Goal: Book appointment/travel/reservation

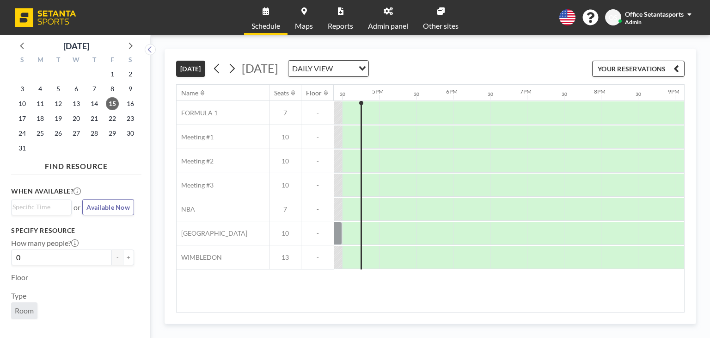
scroll to position [0, 1214]
click at [20, 119] on span "17" at bounding box center [22, 118] width 13 height 13
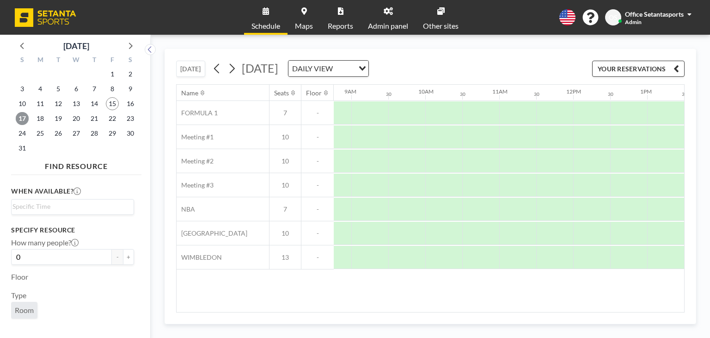
scroll to position [0, 650]
click at [431, 185] on div at bounding box center [442, 184] width 37 height 23
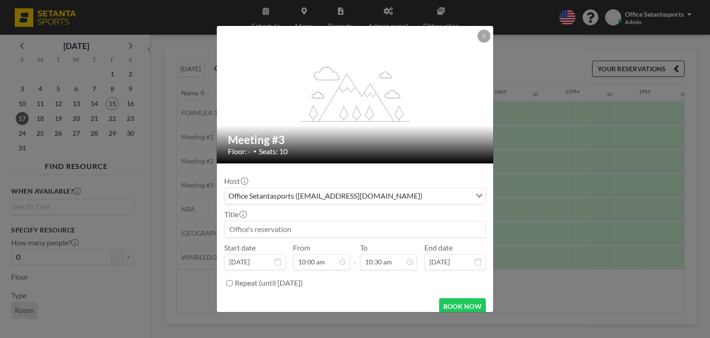
click at [333, 222] on input at bounding box center [355, 229] width 261 height 16
type input "k"
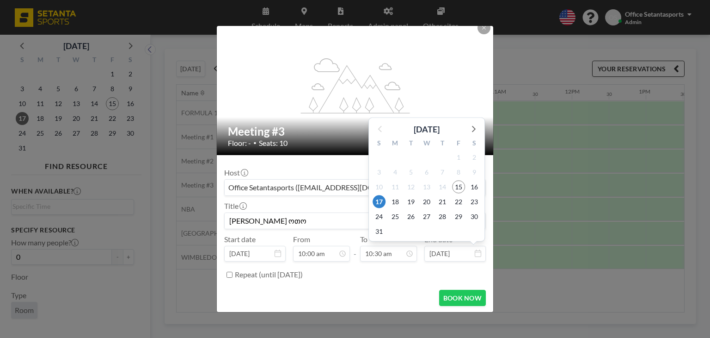
scroll to position [346, 0]
type input "[PERSON_NAME] ოთო"
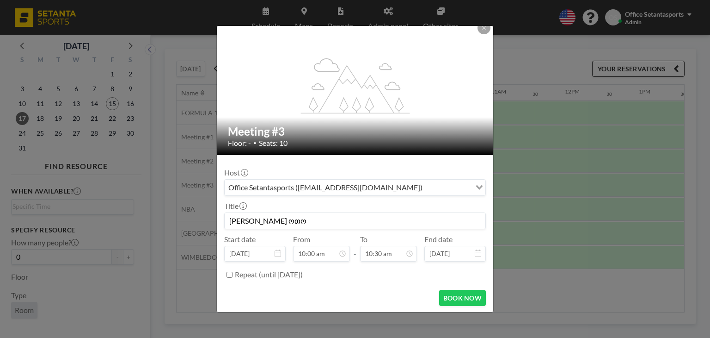
click at [475, 252] on icon at bounding box center [478, 252] width 6 height 7
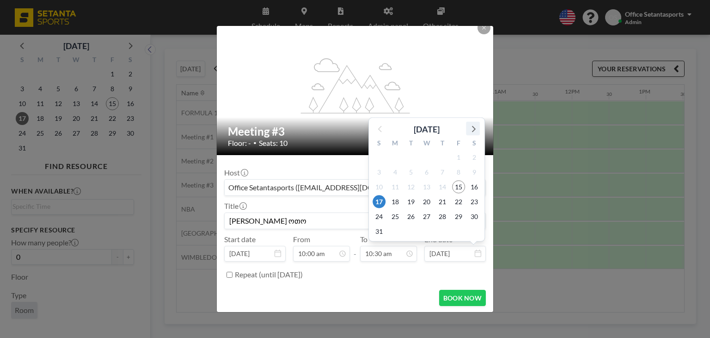
click at [470, 130] on icon at bounding box center [473, 129] width 12 height 12
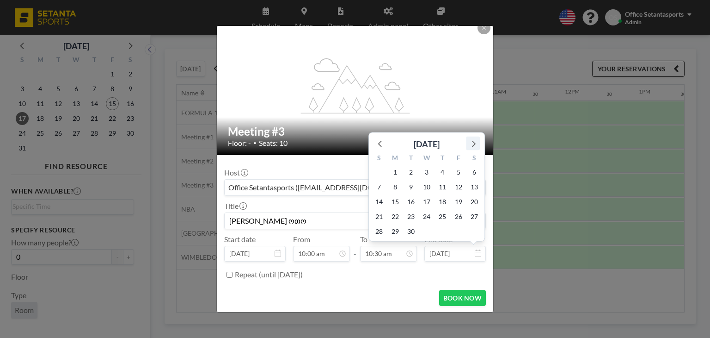
click at [469, 141] on icon at bounding box center [473, 143] width 12 height 12
click at [456, 202] on span "17" at bounding box center [458, 201] width 13 height 13
type input "[DATE]"
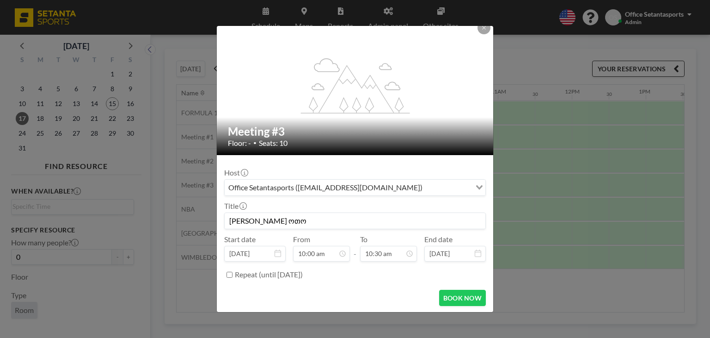
scroll to position [0, 0]
click at [425, 185] on input "Search for option" at bounding box center [447, 187] width 45 height 12
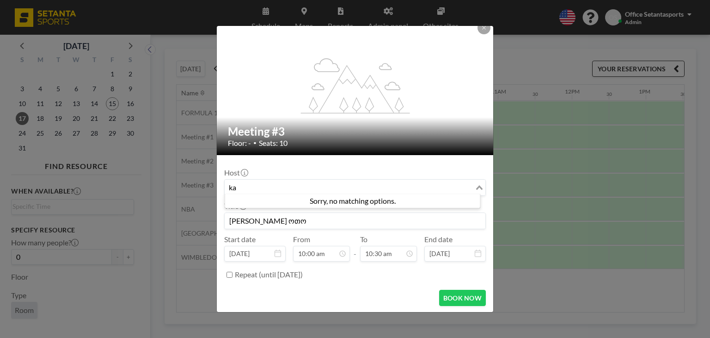
type input "k"
type input "otar k"
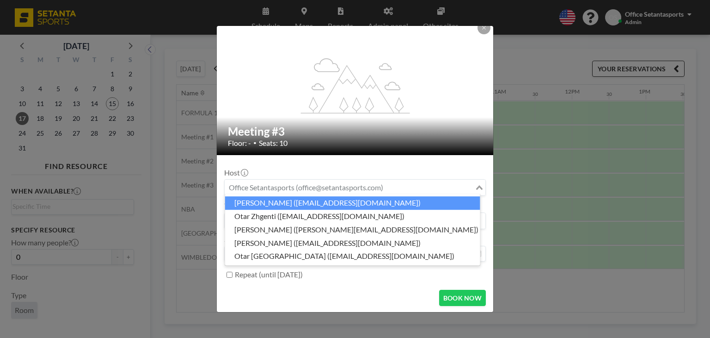
click at [276, 169] on div "Host Loading..." at bounding box center [355, 182] width 262 height 28
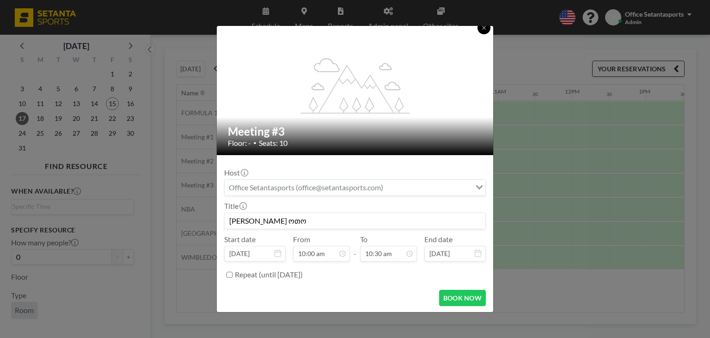
click at [486, 29] on icon at bounding box center [484, 28] width 6 height 6
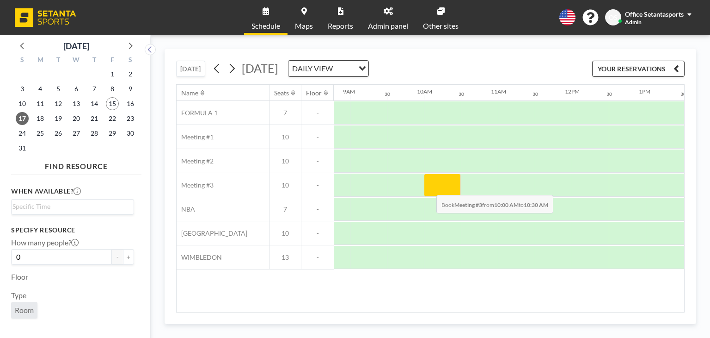
click at [429, 187] on div at bounding box center [442, 184] width 37 height 23
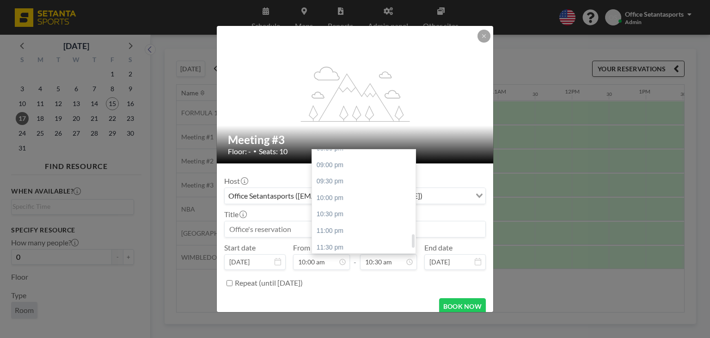
scroll to position [686, 0]
click at [333, 193] on div "10:00 pm" at bounding box center [366, 195] width 108 height 17
type input "10:00 pm"
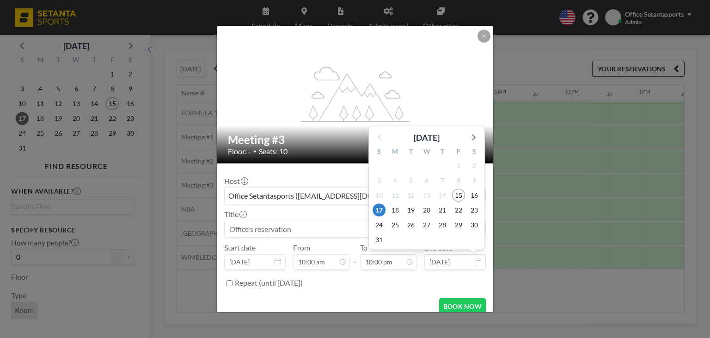
click at [442, 262] on input "[DATE]" at bounding box center [454, 262] width 61 height 16
click at [472, 138] on icon at bounding box center [474, 137] width 4 height 6
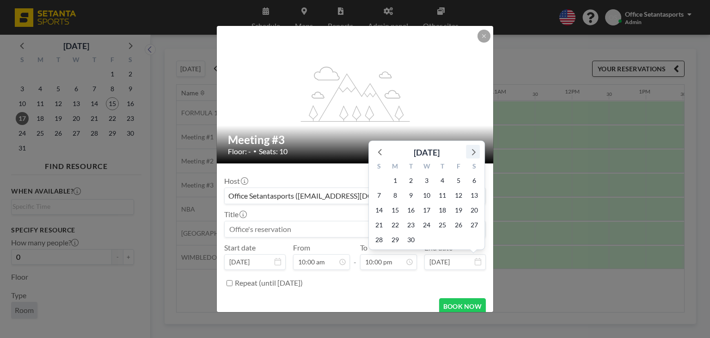
click at [475, 151] on icon at bounding box center [473, 152] width 12 height 12
click at [457, 211] on span "17" at bounding box center [458, 209] width 13 height 13
type input "[DATE]"
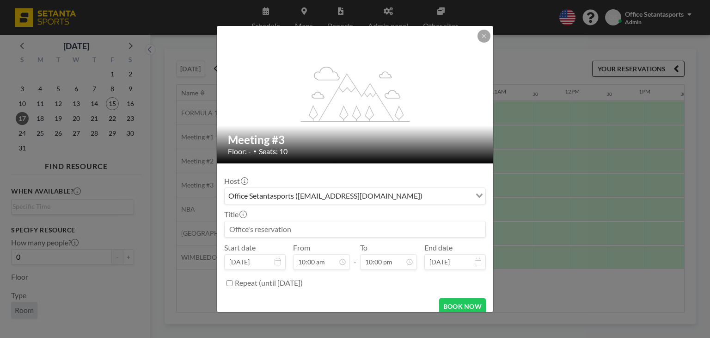
click at [476, 195] on icon "Search for option" at bounding box center [479, 195] width 6 height 5
click at [282, 228] on input at bounding box center [355, 229] width 261 height 16
click at [247, 228] on input "[PERSON_NAME]" at bounding box center [355, 229] width 261 height 16
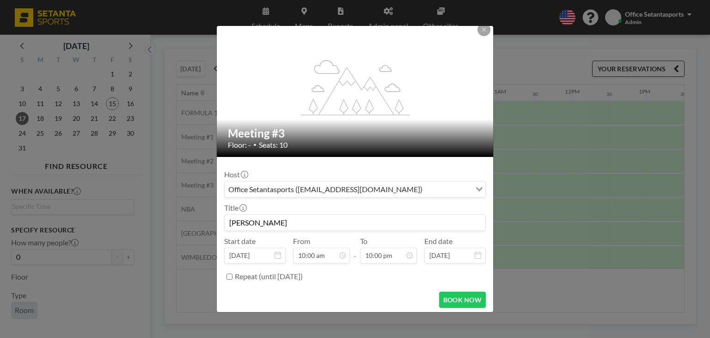
scroll to position [8, 0]
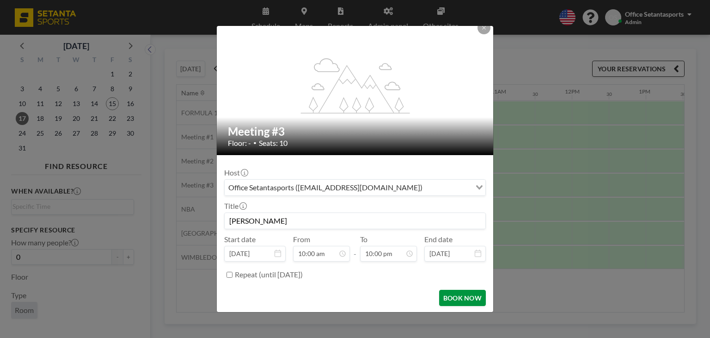
type input "[PERSON_NAME]"
click at [452, 296] on button "BOOK NOW" at bounding box center [462, 297] width 47 height 16
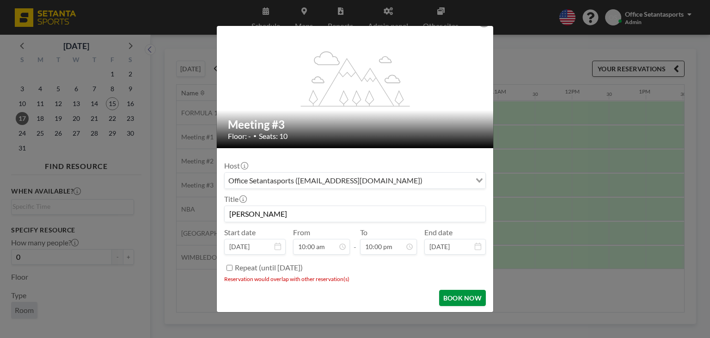
click at [458, 298] on button "BOOK NOW" at bounding box center [462, 297] width 47 height 16
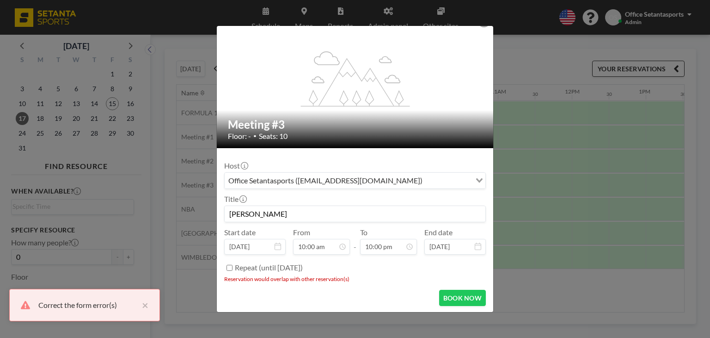
click at [233, 265] on div "Repeat (until [DATE])" at bounding box center [355, 267] width 262 height 15
click at [231, 267] on input "Repeat (until [DATE])" at bounding box center [230, 267] width 6 height 6
checkbox input "true"
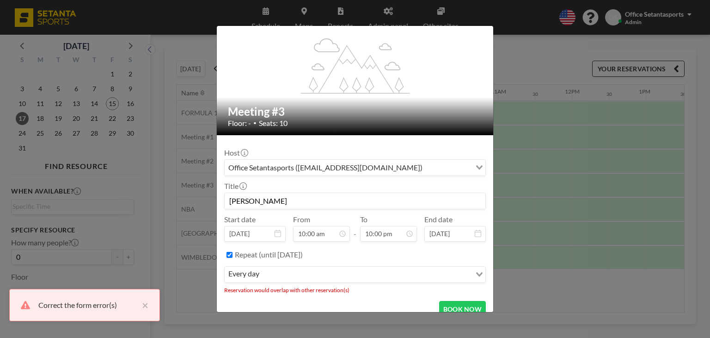
scroll to position [39, 0]
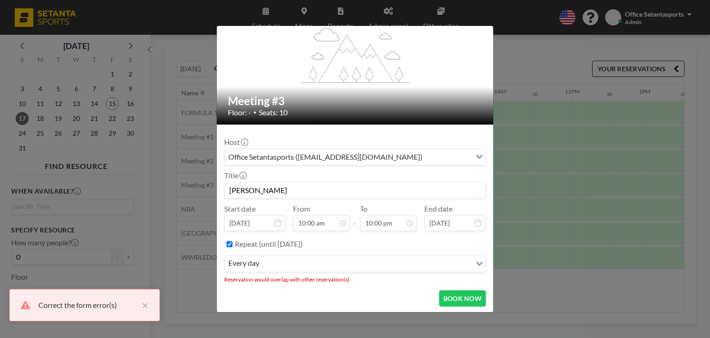
click at [476, 263] on icon "Search for option" at bounding box center [479, 263] width 6 height 5
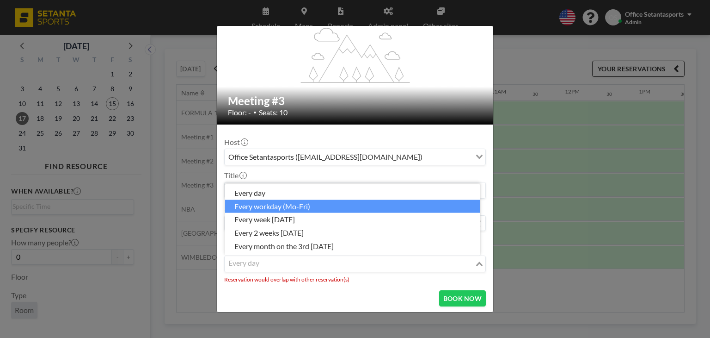
click at [261, 207] on li "every workday (Mo-Fri)" at bounding box center [352, 205] width 255 height 13
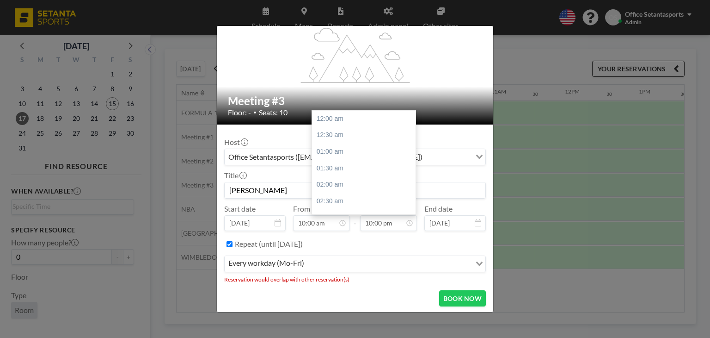
scroll to position [686, 0]
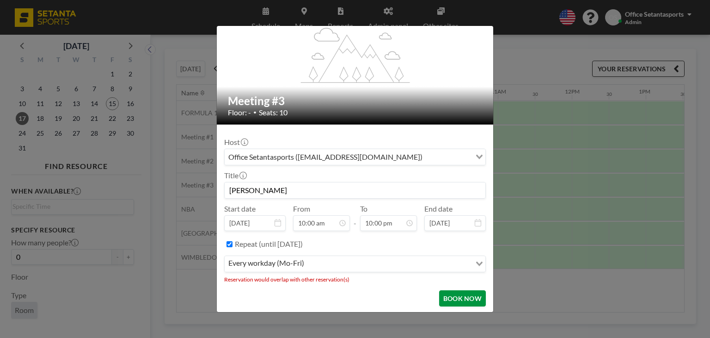
click at [473, 296] on button "BOOK NOW" at bounding box center [462, 298] width 47 height 16
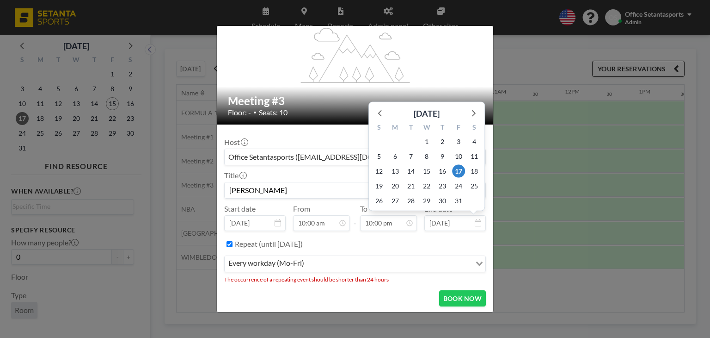
click at [475, 219] on icon at bounding box center [478, 222] width 6 height 7
click at [378, 116] on icon at bounding box center [380, 113] width 12 height 12
click at [374, 169] on span "17" at bounding box center [379, 171] width 13 height 13
type input "[DATE]"
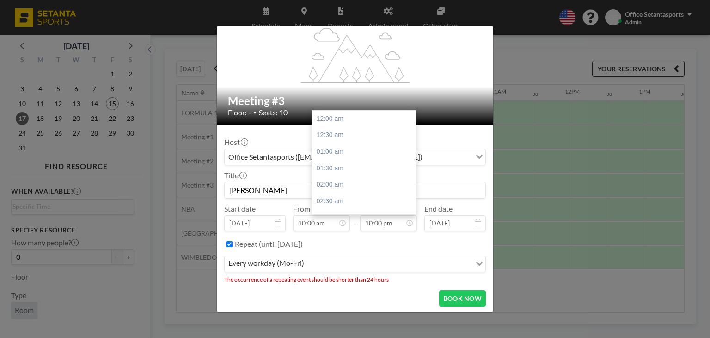
scroll to position [686, 0]
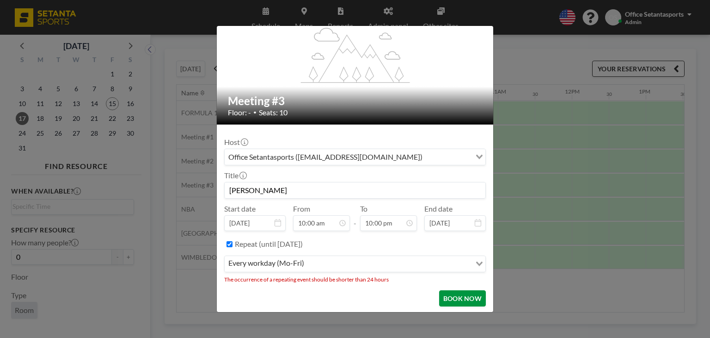
click at [456, 297] on button "BOOK NOW" at bounding box center [462, 298] width 47 height 16
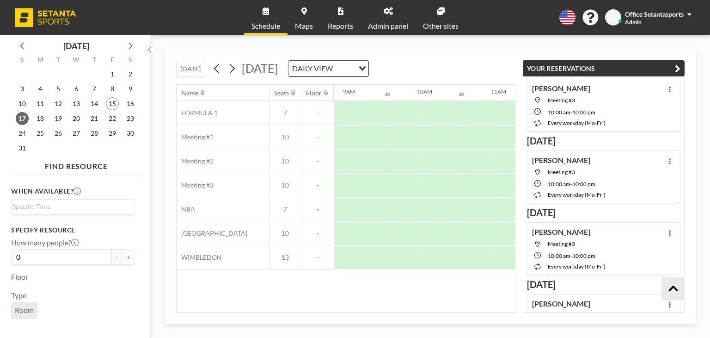
scroll to position [3454, 0]
click at [337, 301] on div "Name Seats Floor 12AM 30 1AM 30 2AM 30 3AM 30 4AM 30 5AM 30 6AM 30 7AM 30 8AM 3…" at bounding box center [346, 198] width 338 height 227
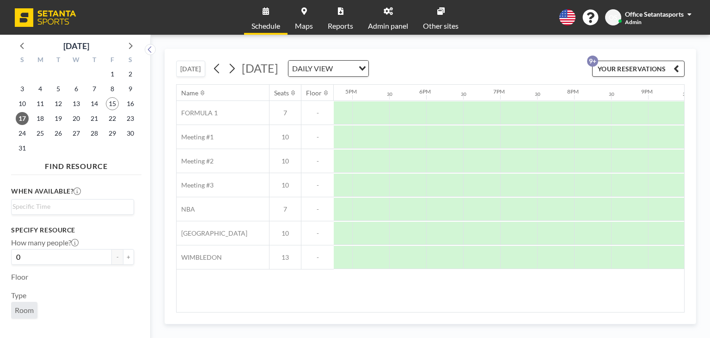
scroll to position [0, 1228]
click at [21, 116] on span "17" at bounding box center [22, 118] width 13 height 13
click at [608, 69] on button "YOUR RESERVATIONS 9+" at bounding box center [638, 69] width 92 height 16
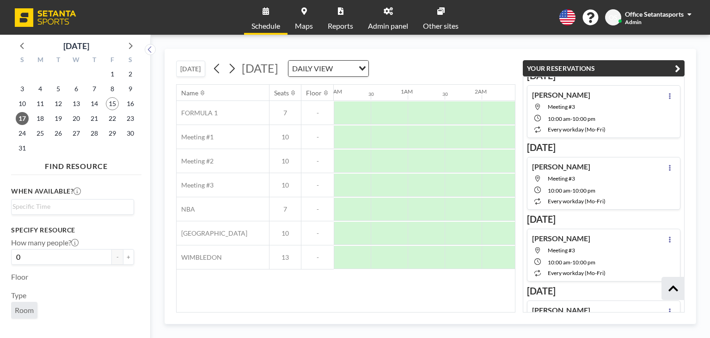
scroll to position [1595, 0]
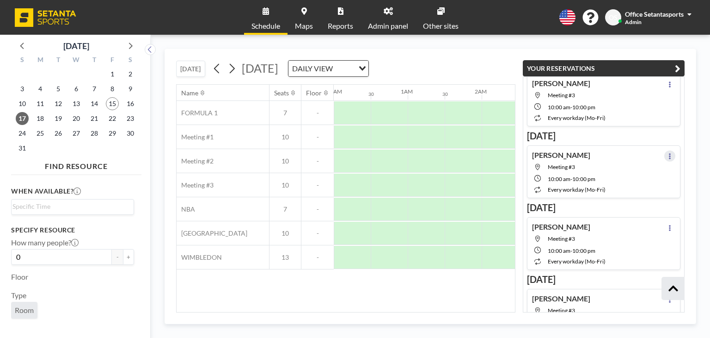
click at [668, 150] on button at bounding box center [669, 155] width 11 height 11
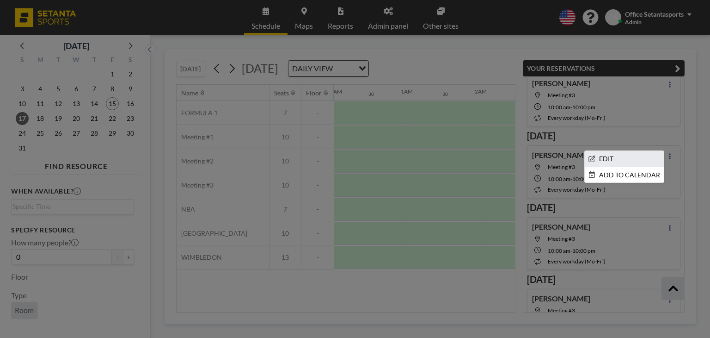
click at [621, 151] on li "EDIT" at bounding box center [624, 159] width 79 height 16
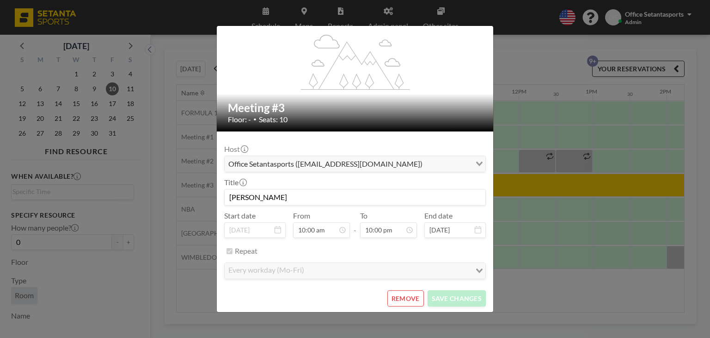
scroll to position [686, 0]
click at [408, 299] on button "REMOVE" at bounding box center [405, 298] width 37 height 16
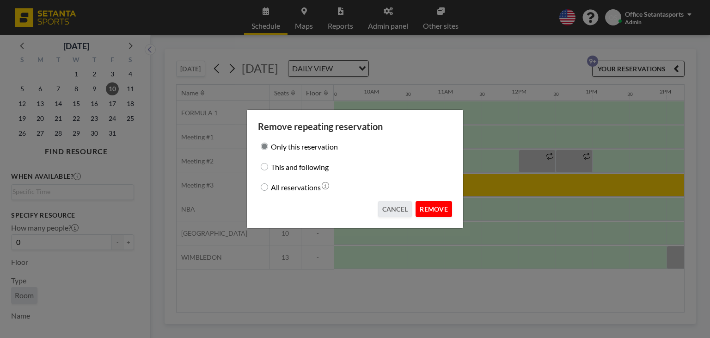
click at [440, 208] on button "REMOVE" at bounding box center [434, 209] width 37 height 16
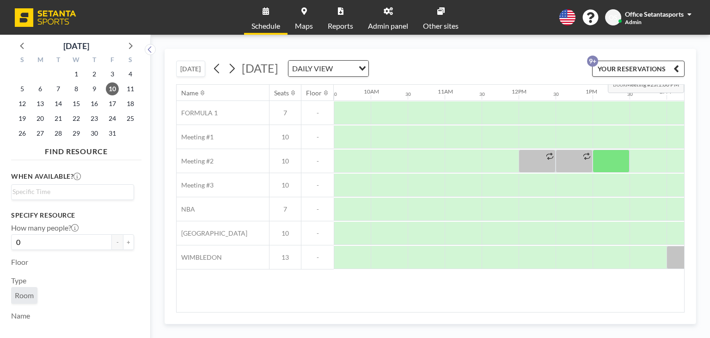
click at [636, 67] on button "YOUR RESERVATIONS 9+" at bounding box center [638, 69] width 92 height 16
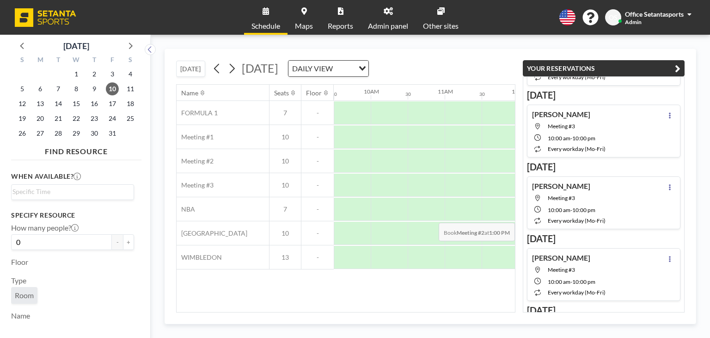
scroll to position [0, 0]
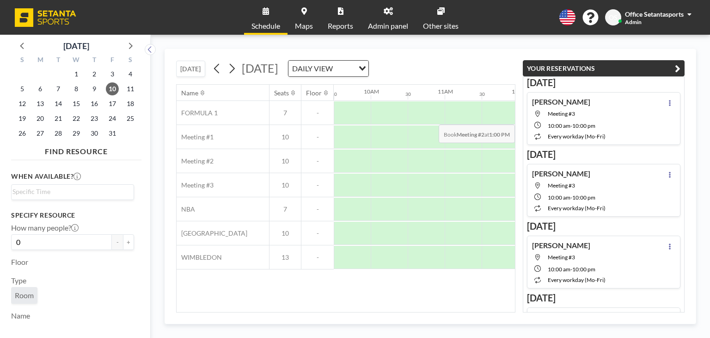
click at [589, 117] on div "[PERSON_NAME] Meeting #3 10:00 AM - 10:00 PM every workday (Mo-Fri)" at bounding box center [569, 118] width 74 height 43
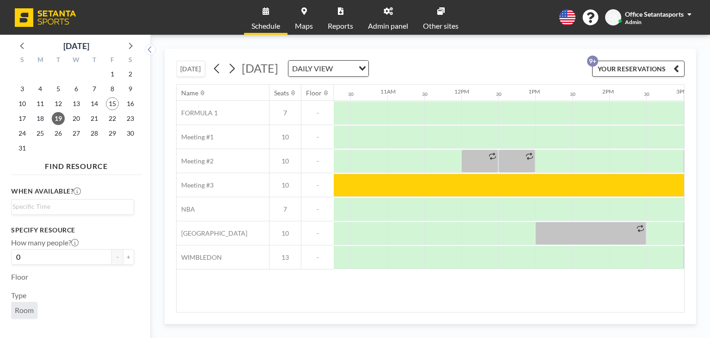
scroll to position [0, 826]
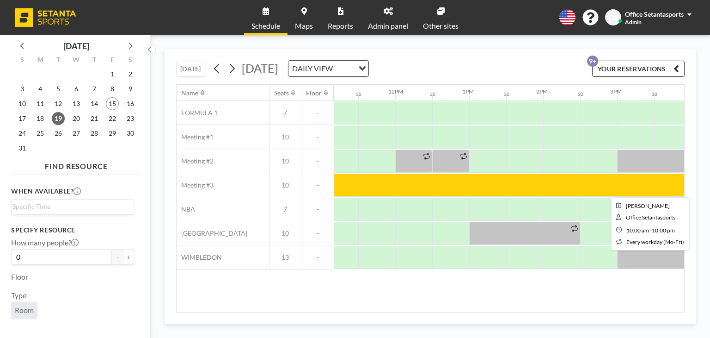
click at [370, 190] on div at bounding box center [691, 184] width 888 height 23
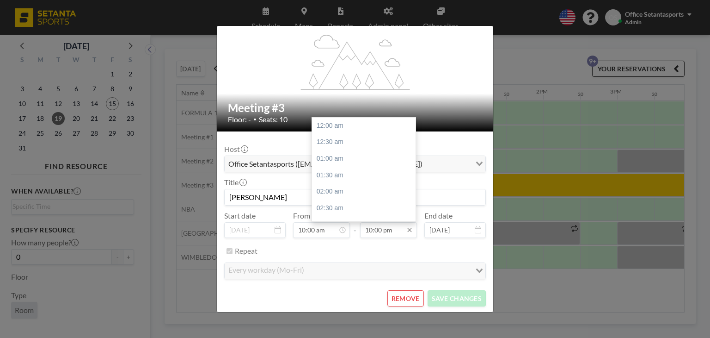
scroll to position [686, 0]
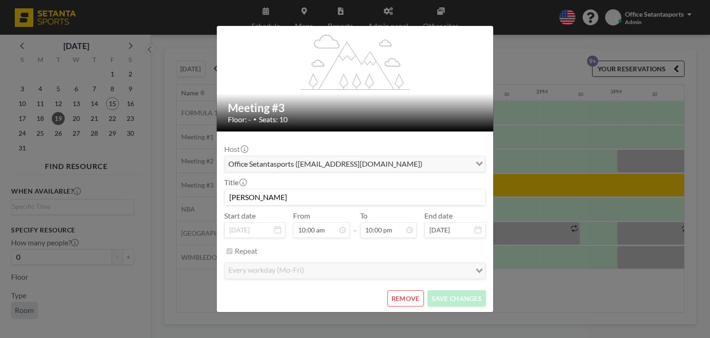
click at [296, 276] on div "every workday (Mo-Fri) Loading..." at bounding box center [355, 271] width 261 height 16
click at [475, 230] on icon at bounding box center [478, 229] width 6 height 7
click at [288, 196] on input "[PERSON_NAME]" at bounding box center [355, 197] width 261 height 16
click at [405, 294] on button "REMOVE" at bounding box center [405, 298] width 37 height 16
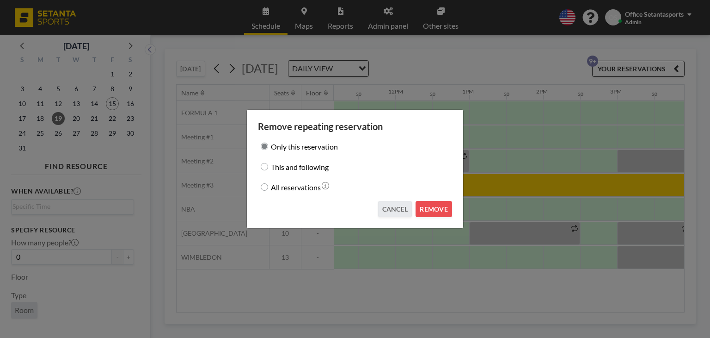
click at [262, 186] on input "All reservations" at bounding box center [264, 186] width 7 height 7
radio input "true"
click at [428, 210] on button "REMOVE" at bounding box center [434, 209] width 37 height 16
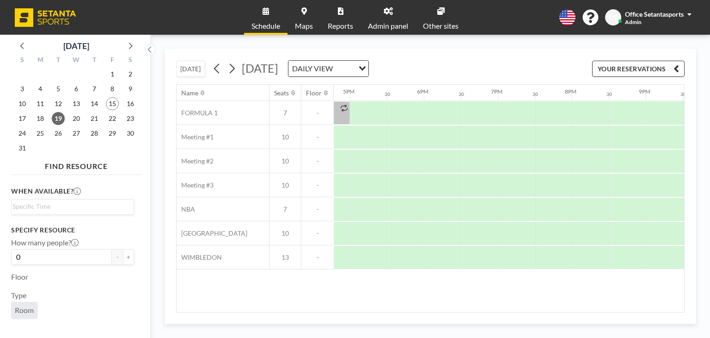
scroll to position [0, 1247]
click at [80, 121] on span "20" at bounding box center [76, 118] width 13 height 13
click at [93, 120] on span "21" at bounding box center [94, 118] width 13 height 13
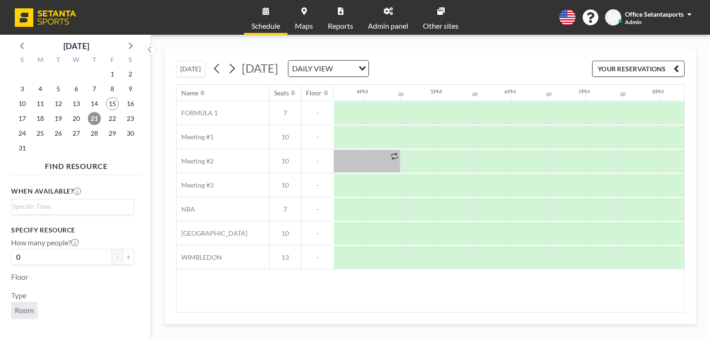
scroll to position [0, 1267]
click at [113, 118] on span "22" at bounding box center [112, 118] width 13 height 13
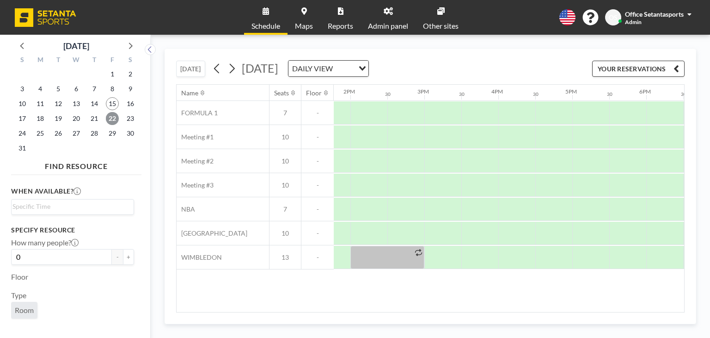
scroll to position [0, 1080]
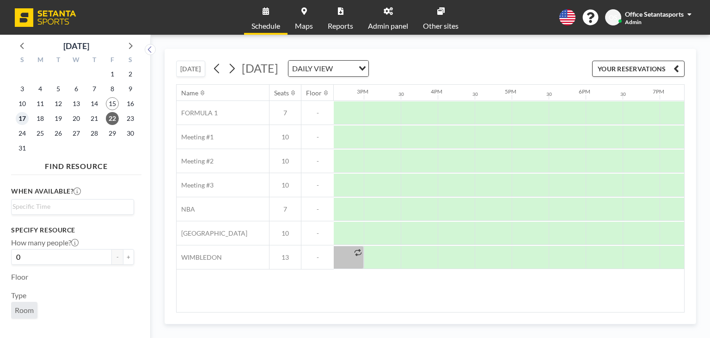
click at [24, 119] on span "17" at bounding box center [22, 118] width 13 height 13
click at [56, 134] on span "26" at bounding box center [58, 133] width 13 height 13
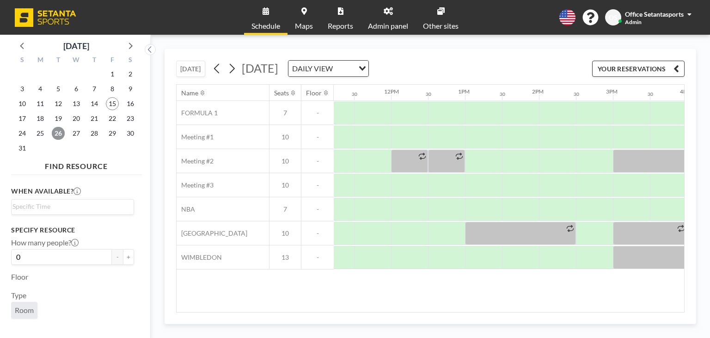
scroll to position [0, 1055]
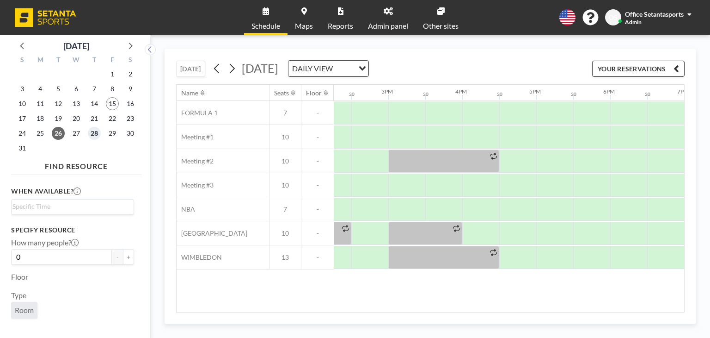
click at [92, 136] on span "28" at bounding box center [94, 133] width 13 height 13
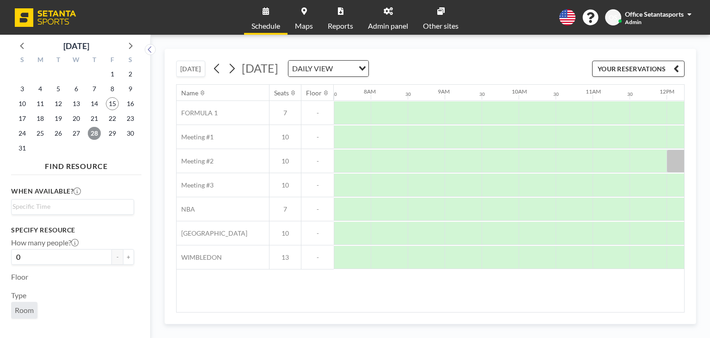
scroll to position [0, 682]
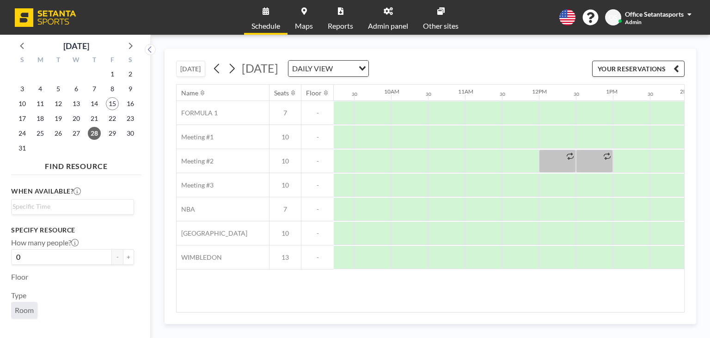
drag, startPoint x: 484, startPoint y: 309, endPoint x: 524, endPoint y: 306, distance: 40.4
click at [524, 306] on div "Name Seats Floor 12AM 30 1AM 30 2AM 30 3AM 30 4AM 30 5AM 30 6AM 30 7AM 30 8AM 3…" at bounding box center [430, 198] width 509 height 228
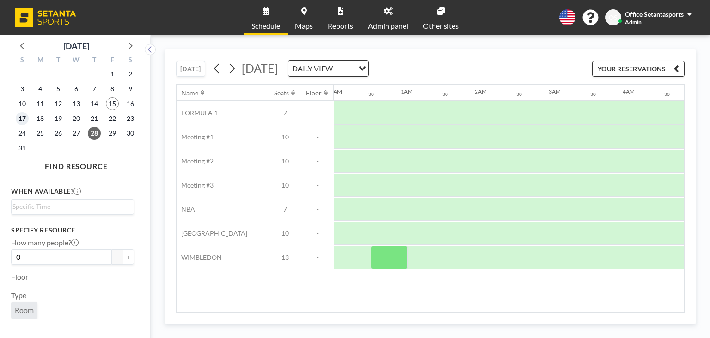
click at [23, 118] on span "17" at bounding box center [22, 118] width 13 height 13
click at [44, 119] on span "18" at bounding box center [40, 118] width 13 height 13
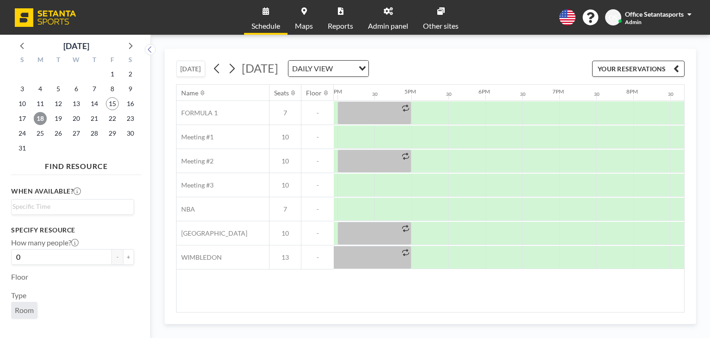
scroll to position [0, 1185]
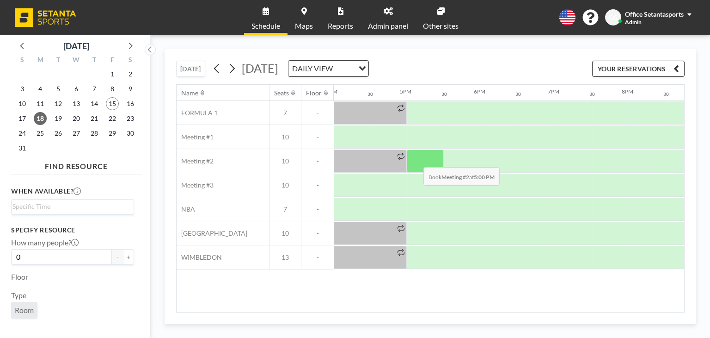
click at [416, 160] on div at bounding box center [425, 160] width 37 height 23
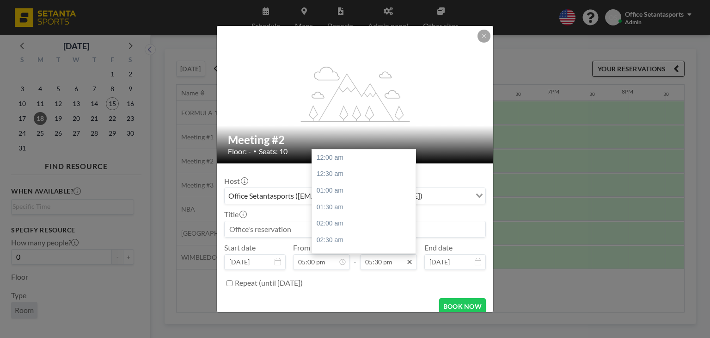
scroll to position [576, 0]
click at [329, 193] on div "06:30 pm" at bounding box center [366, 190] width 108 height 17
type input "06:30 pm"
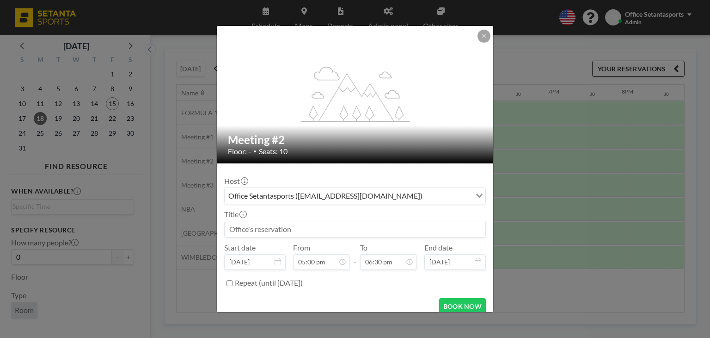
scroll to position [0, 0]
click at [318, 223] on input at bounding box center [355, 229] width 261 height 16
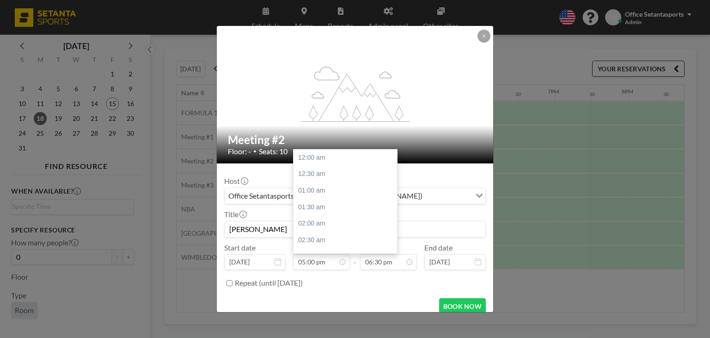
scroll to position [559, 0]
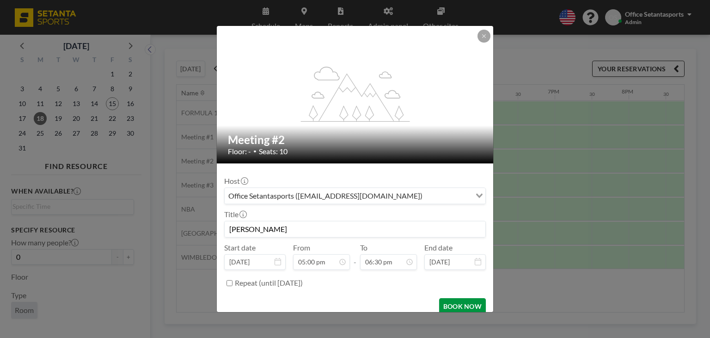
type input "[PERSON_NAME]"
click at [459, 303] on button "BOOK NOW" at bounding box center [462, 306] width 47 height 16
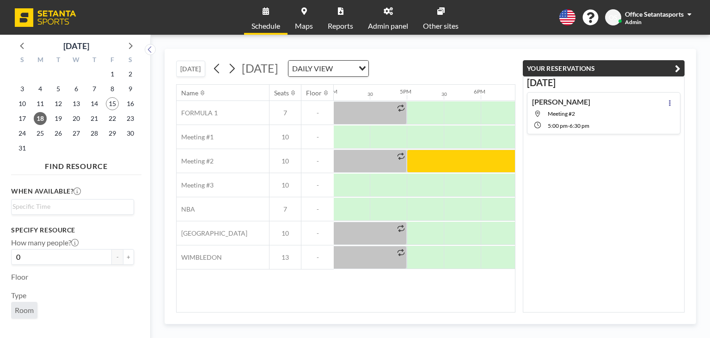
click at [464, 290] on div "Name Seats Floor 12AM 30 1AM 30 2AM 30 3AM 30 4AM 30 5AM 30 6AM 30 7AM 30 8AM 3…" at bounding box center [346, 198] width 338 height 227
click at [681, 68] on icon "button" at bounding box center [678, 68] width 6 height 11
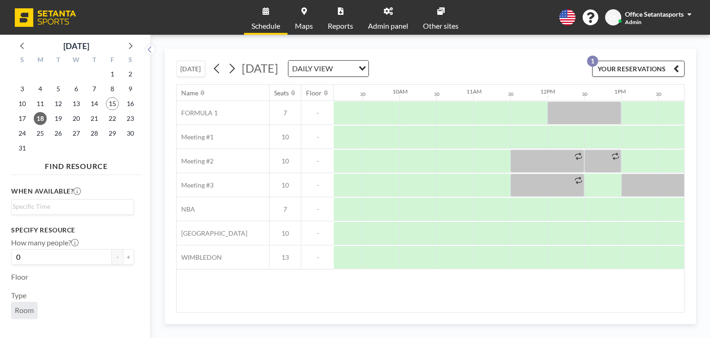
scroll to position [0, 669]
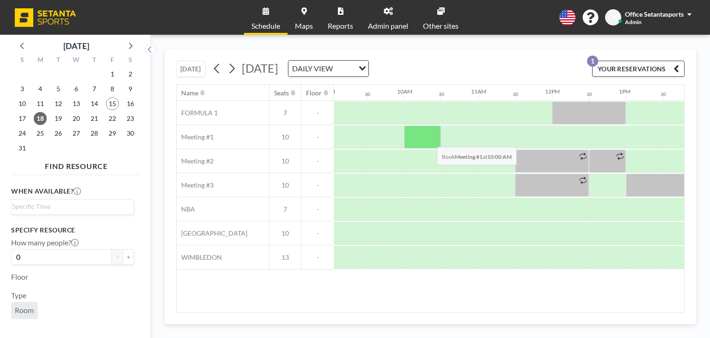
click at [430, 139] on div at bounding box center [422, 136] width 37 height 23
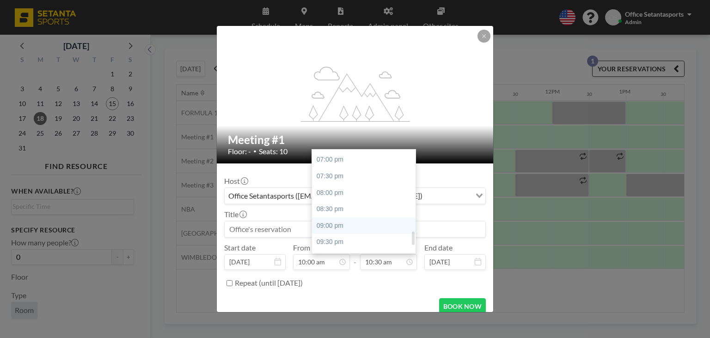
scroll to position [669, 0]
click at [329, 215] on div "10:00 pm" at bounding box center [366, 212] width 108 height 17
type input "10:00 pm"
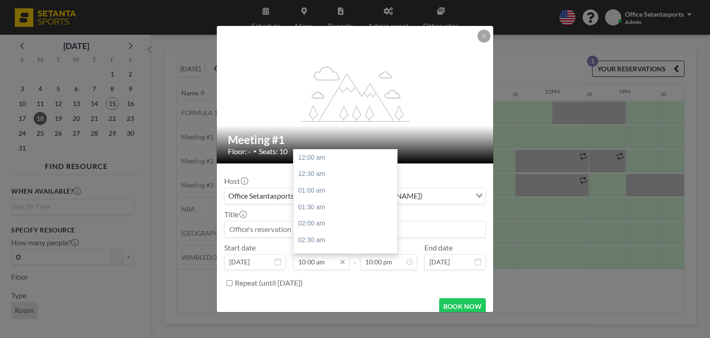
scroll to position [329, 0]
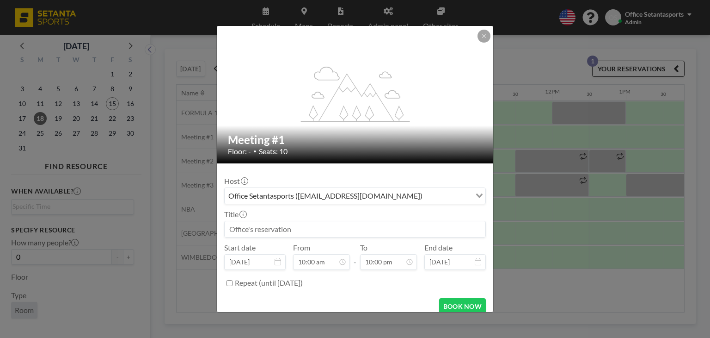
click at [268, 232] on input at bounding box center [355, 229] width 261 height 16
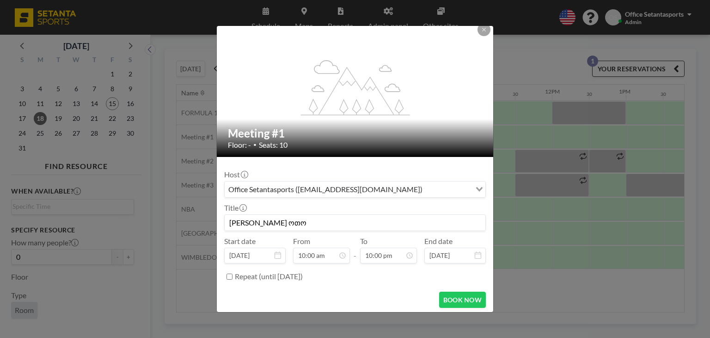
scroll to position [8, 0]
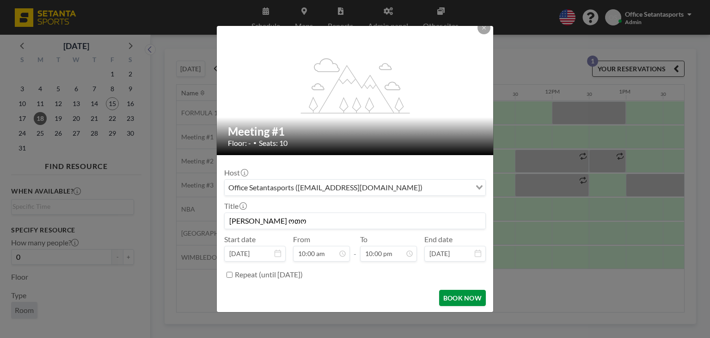
type input "[PERSON_NAME] ოთო"
click at [457, 294] on button "BOOK NOW" at bounding box center [462, 297] width 47 height 16
